Goal: Task Accomplishment & Management: Manage account settings

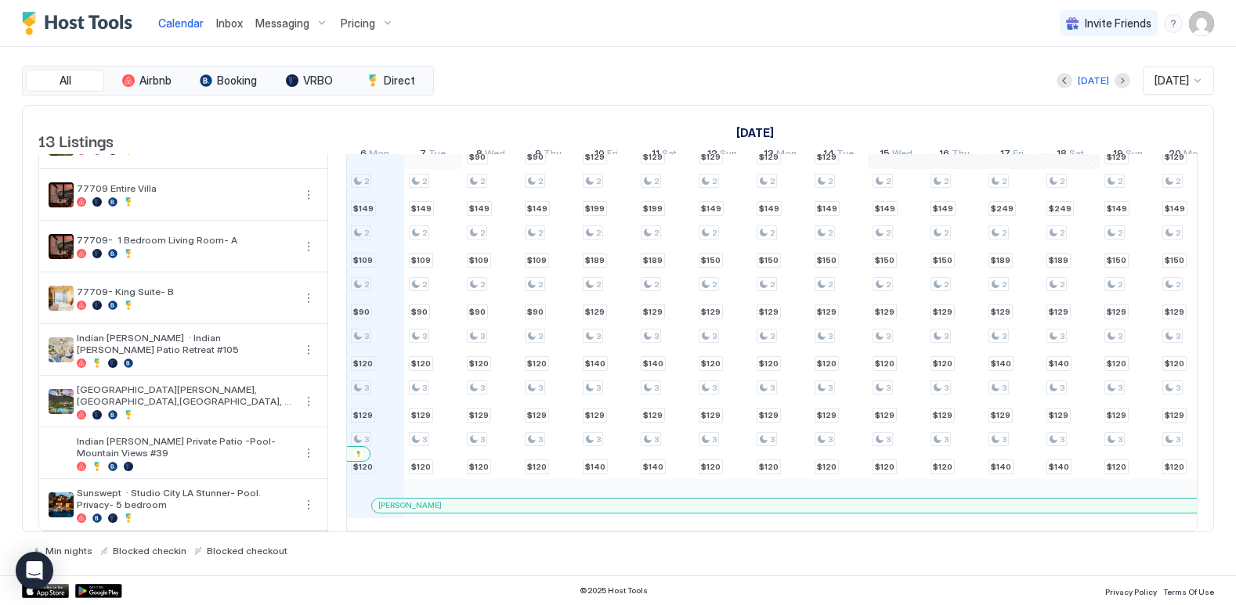
scroll to position [308, 0]
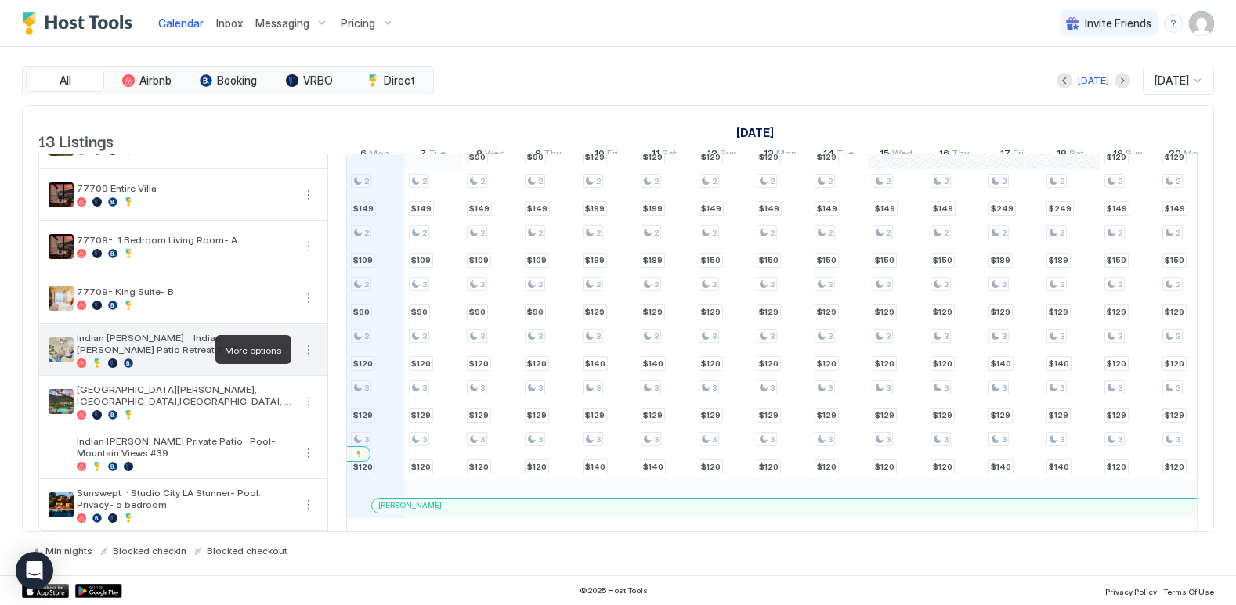
click at [304, 353] on button "More options" at bounding box center [308, 350] width 19 height 19
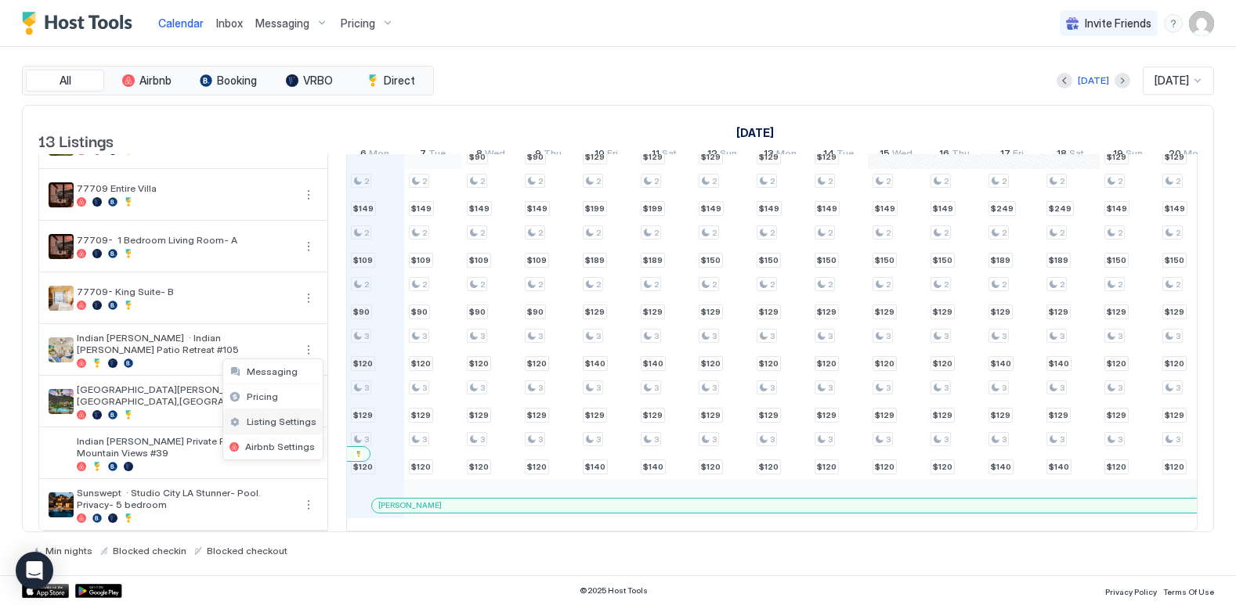
click at [258, 413] on div "Listing Settings" at bounding box center [272, 422] width 99 height 25
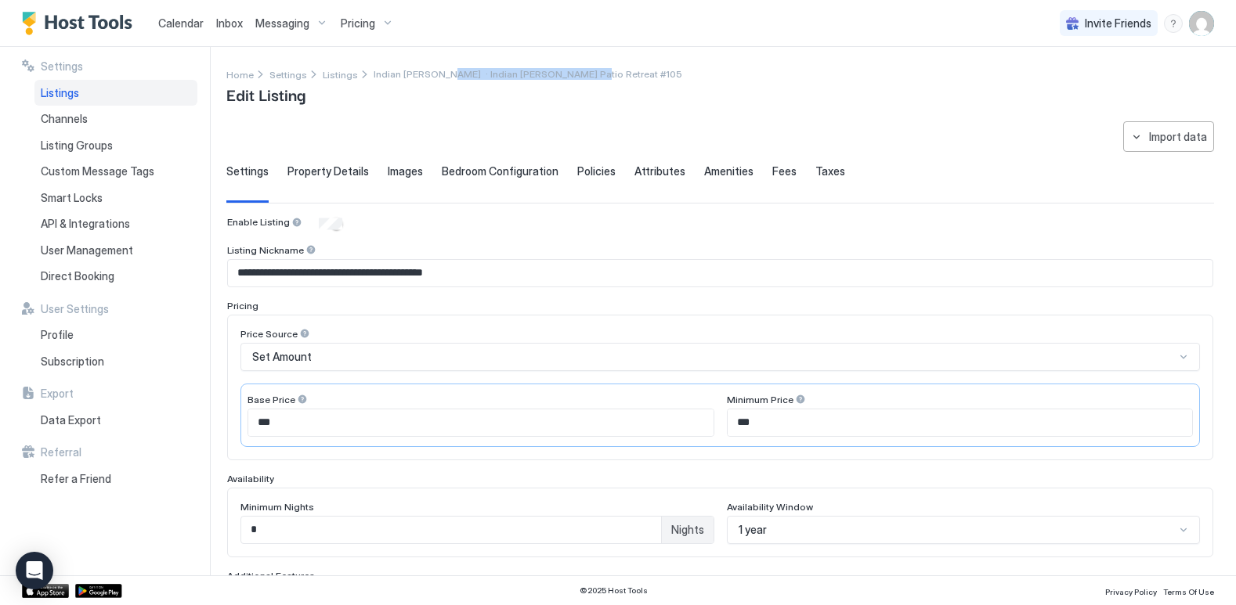
drag, startPoint x: 557, startPoint y: 75, endPoint x: 424, endPoint y: 74, distance: 133.9
click at [424, 74] on div "Home Settings Listings [GEOGRAPHIC_DATA][PERSON_NAME] · Indian [PERSON_NAME] Pa…" at bounding box center [719, 86] width 987 height 40
copy span "Indian [PERSON_NAME] Patio Retreat #105"
click at [399, 171] on span "Images" at bounding box center [405, 171] width 35 height 14
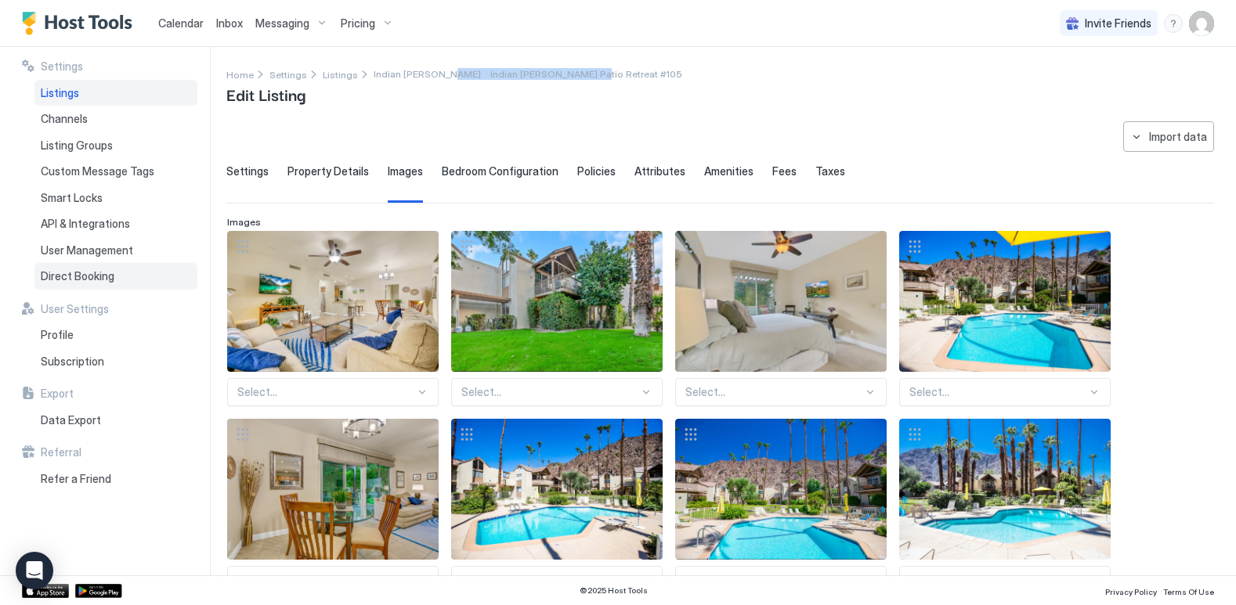
click at [89, 277] on span "Direct Booking" at bounding box center [78, 276] width 74 height 14
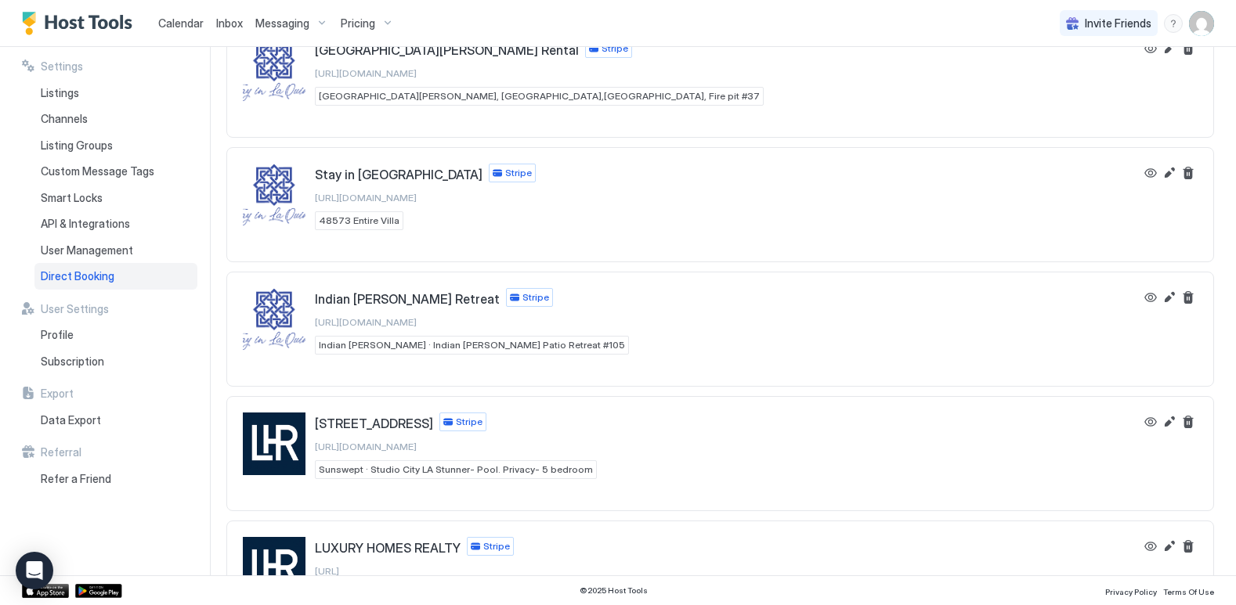
scroll to position [224, 0]
click at [1147, 293] on button "View" at bounding box center [1150, 296] width 19 height 19
